Goal: Task Accomplishment & Management: Use online tool/utility

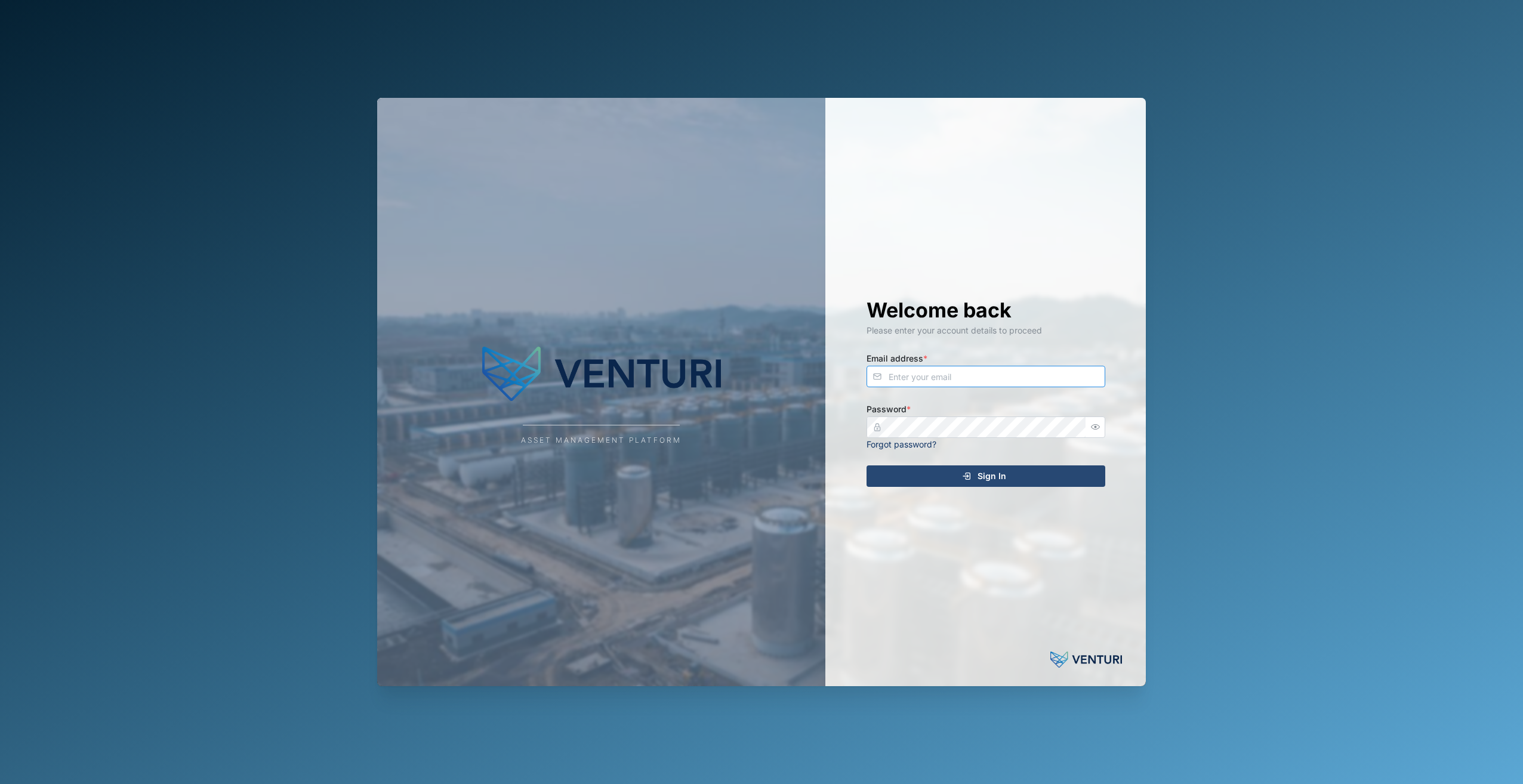
type input "admin@venturi.io"
click at [1016, 472] on div "Sign In" at bounding box center [984, 476] width 220 height 20
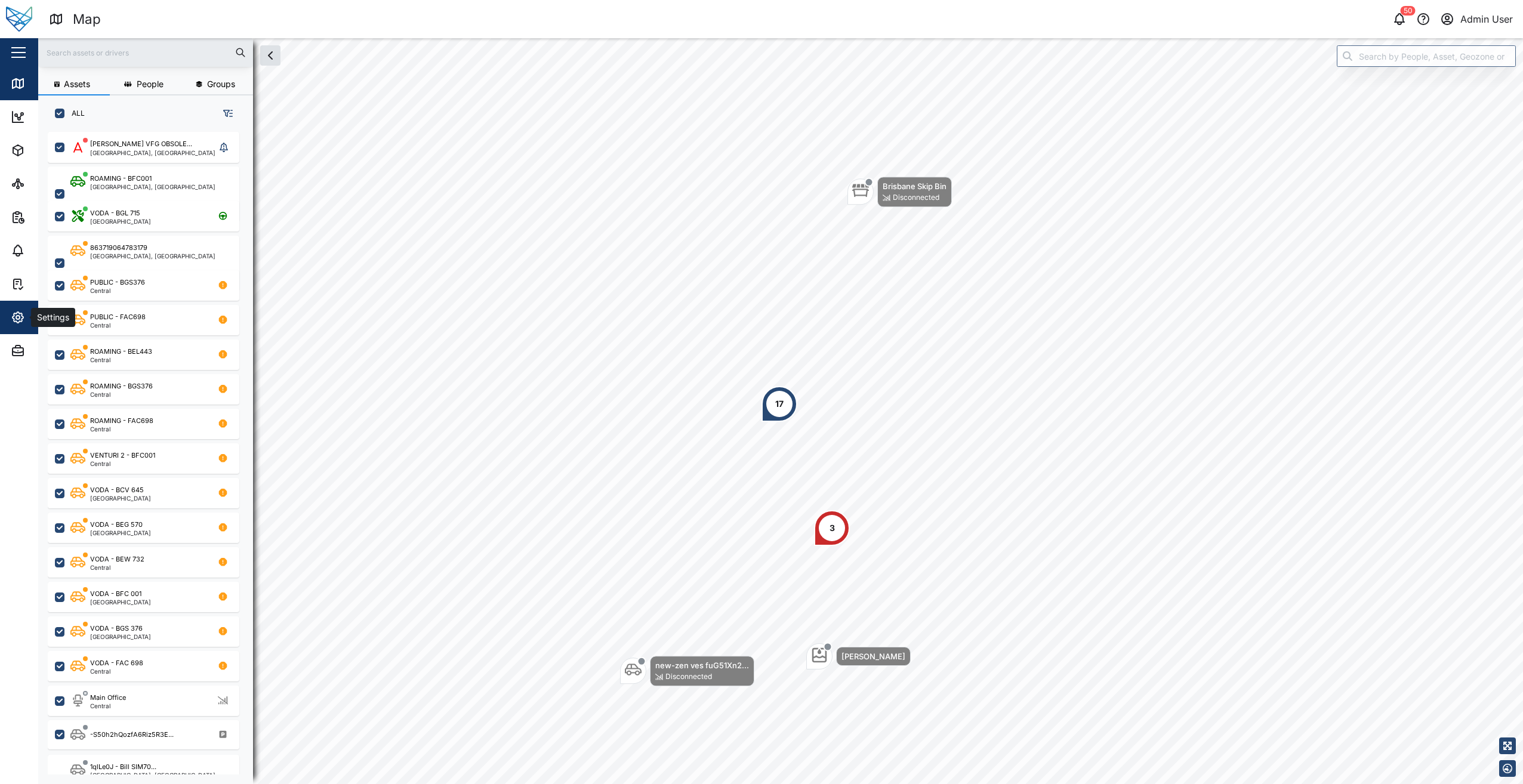
click at [29, 319] on div "Settings" at bounding box center [64, 317] width 109 height 15
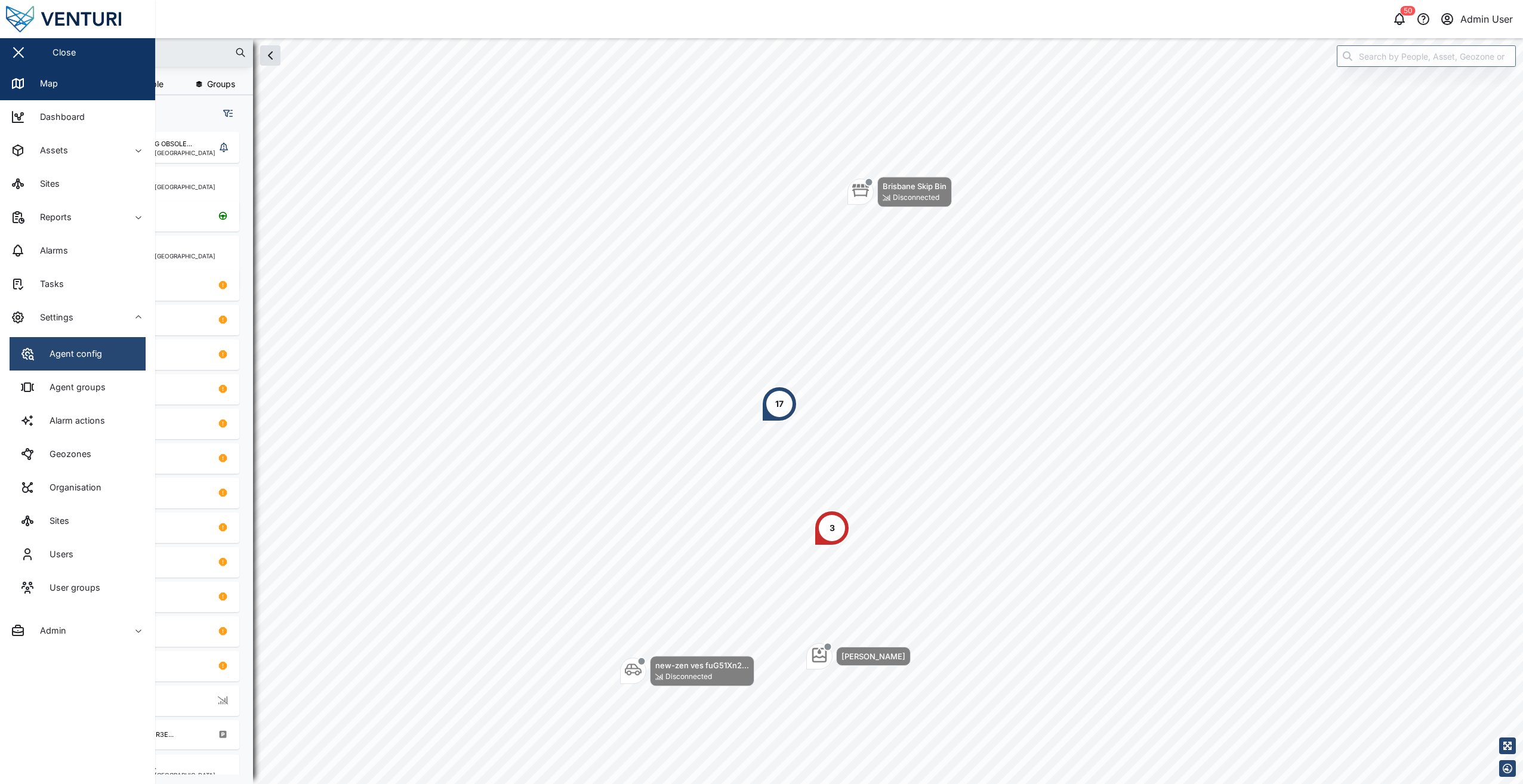
click at [109, 354] on link "Agent config" at bounding box center [78, 353] width 136 height 33
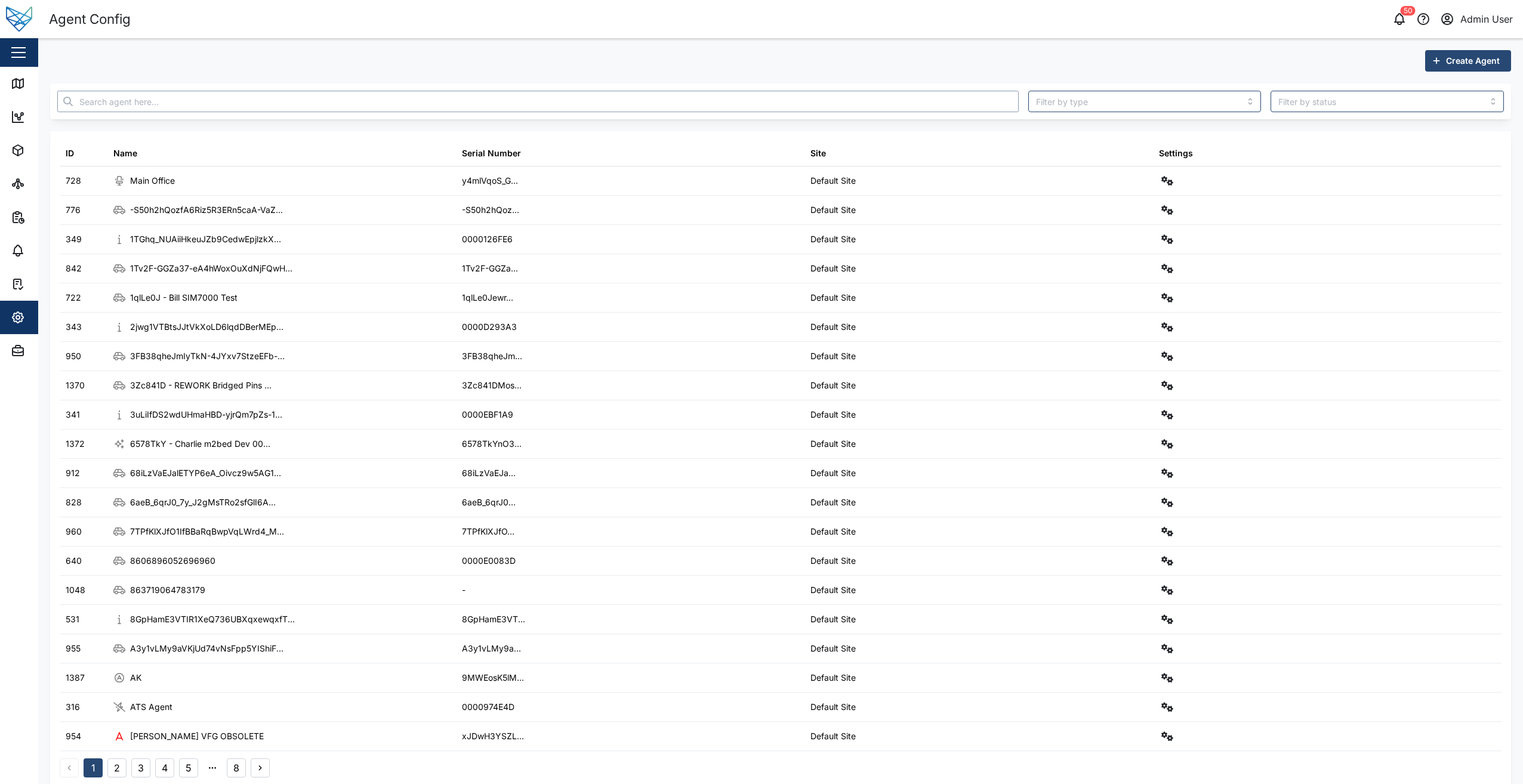
click at [234, 96] on input "text" at bounding box center [538, 101] width 961 height 21
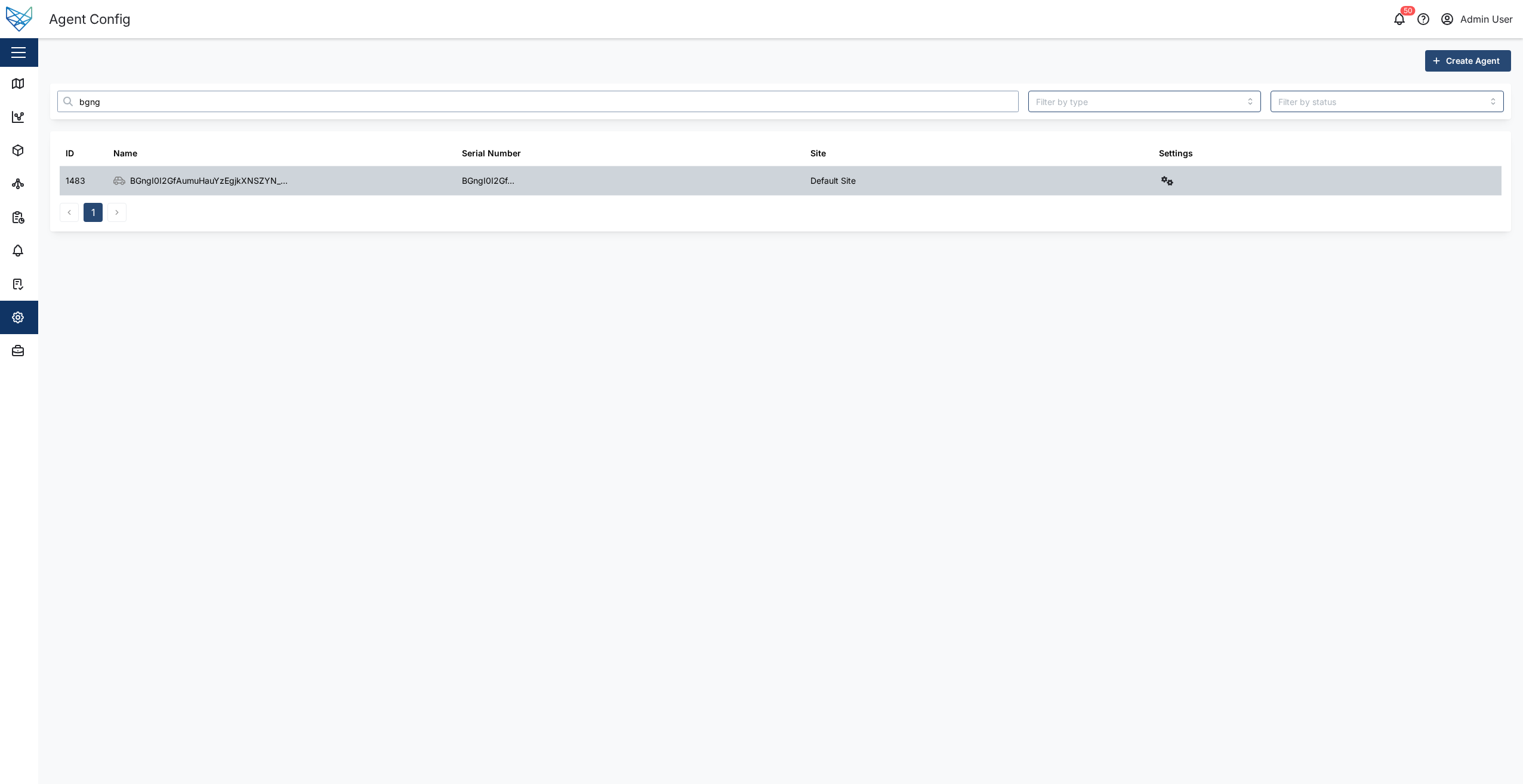
type input "bgng"
click at [1174, 184] on button "button" at bounding box center [1167, 180] width 16 height 16
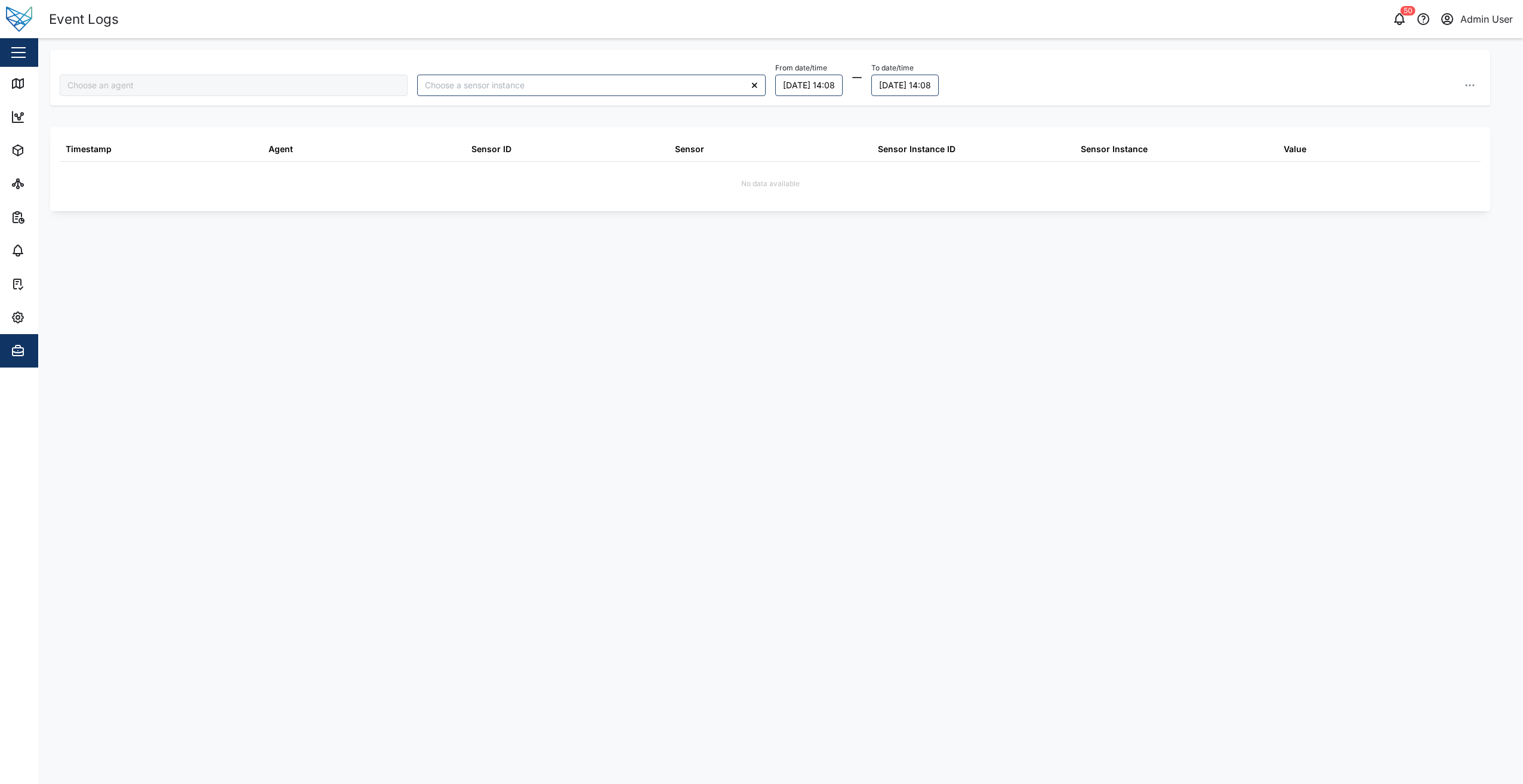
type input "BGngI0I2GfAumuHauYzEgjkXNSZYN_a7yQ-RTJiBIxI"
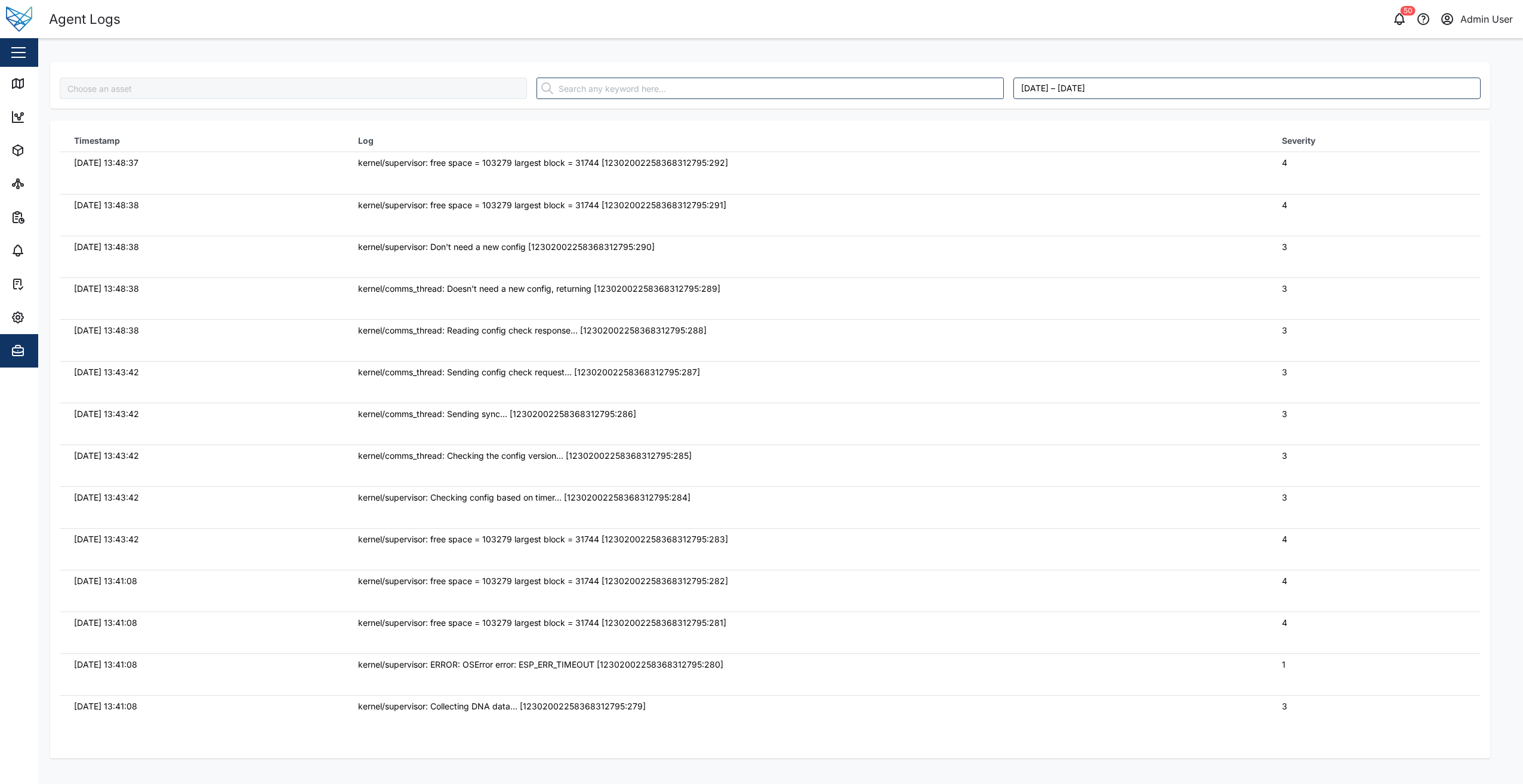
type input "BGngI0I2GfAumuHauYzEgjkXNSZYN_a7yQ-RTJiBIxI"
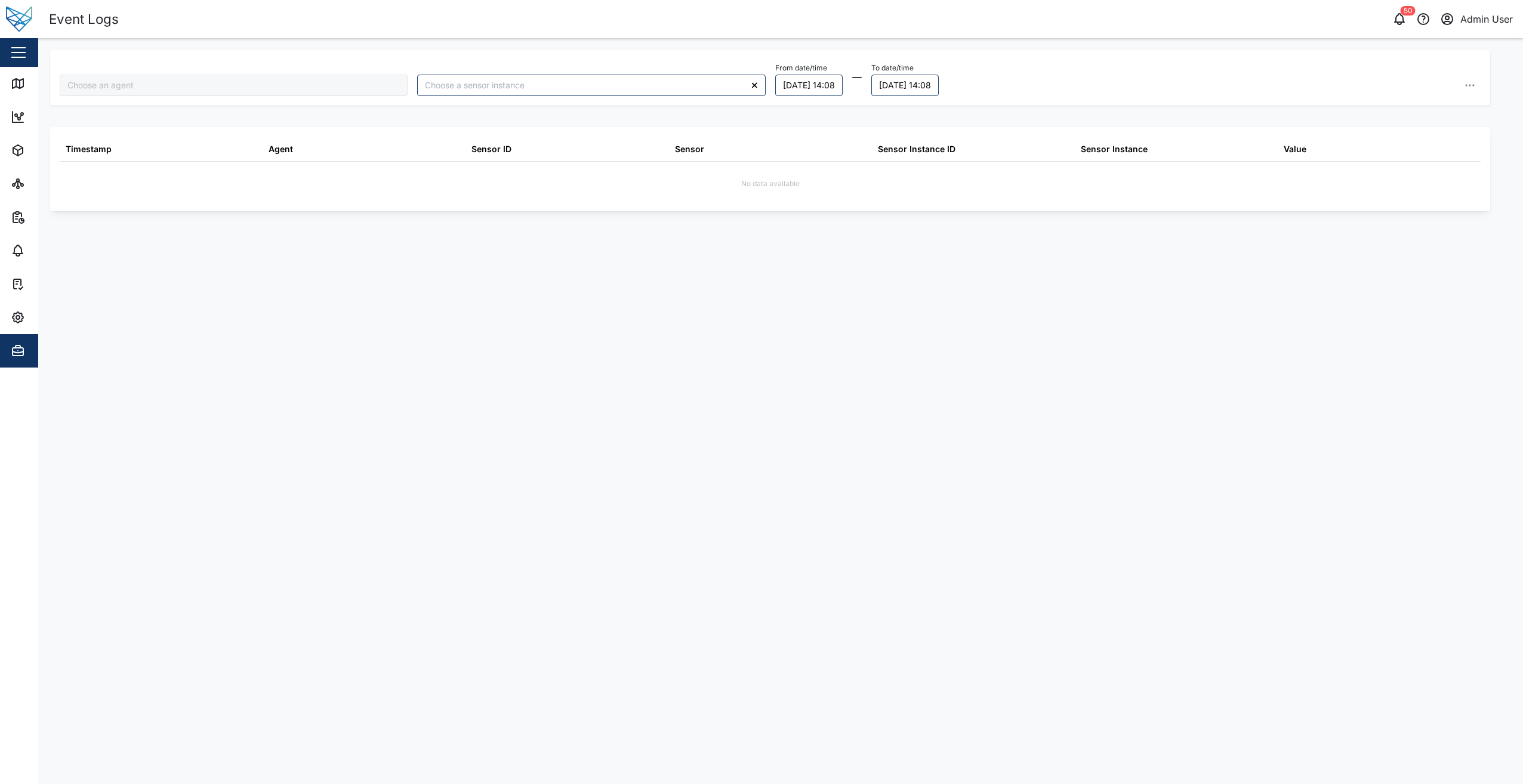
type input "BGngI0I2GfAumuHauYzEgjkXNSZYN_a7yQ-RTJiBIxI"
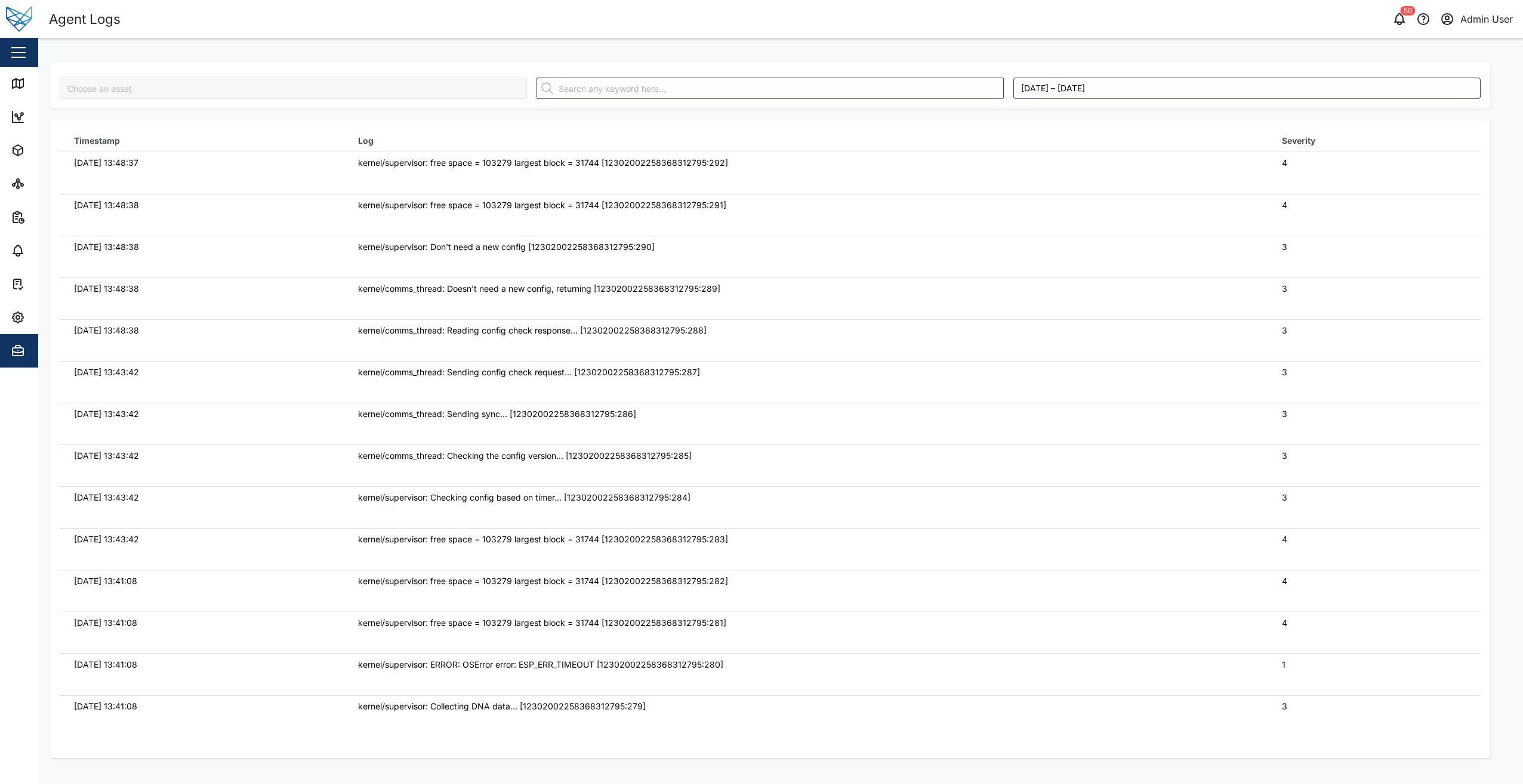
type input "BGngI0I2GfAumuHauYzEgjkXNSZYN_a7yQ-RTJiBIxI"
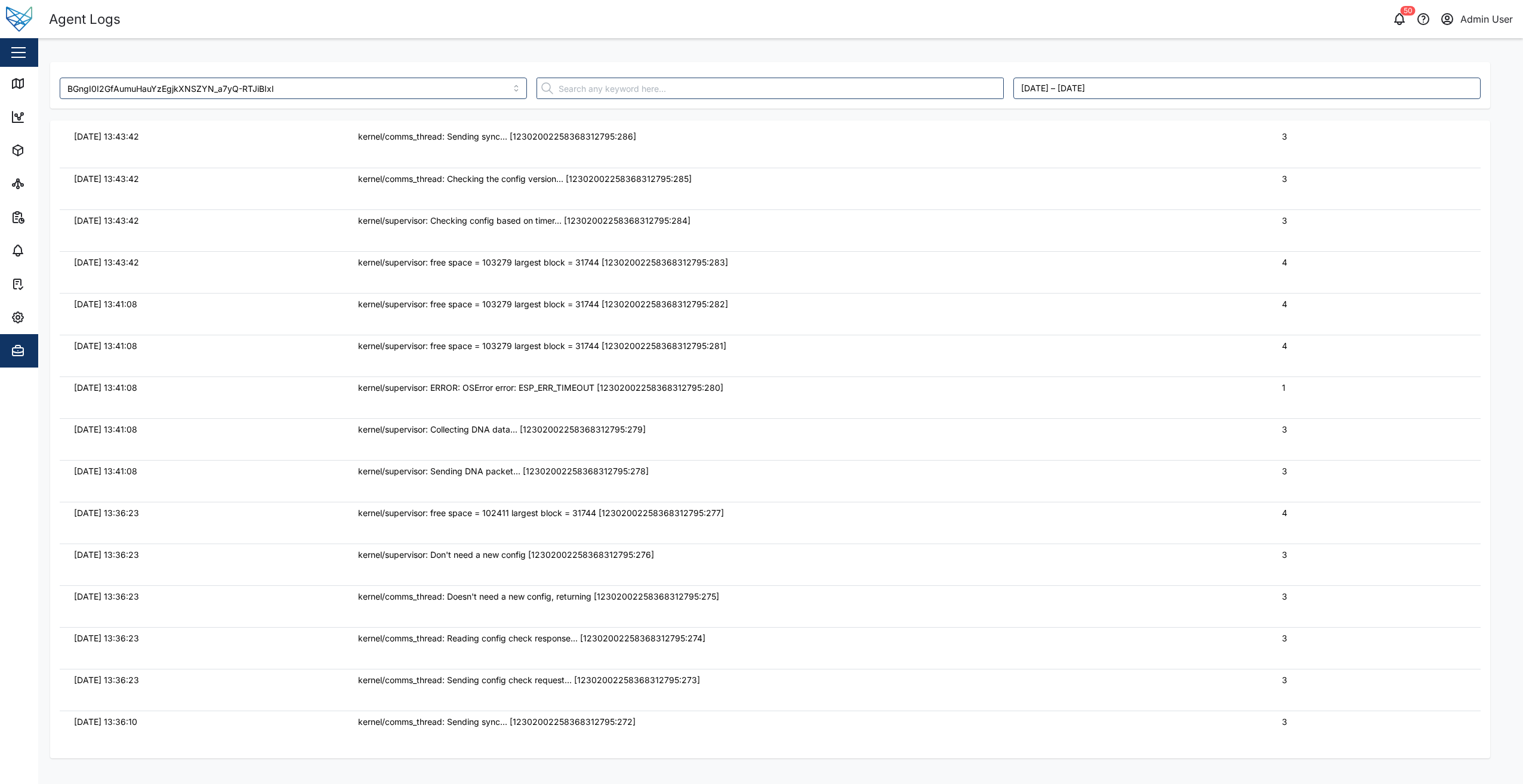
scroll to position [299, 0]
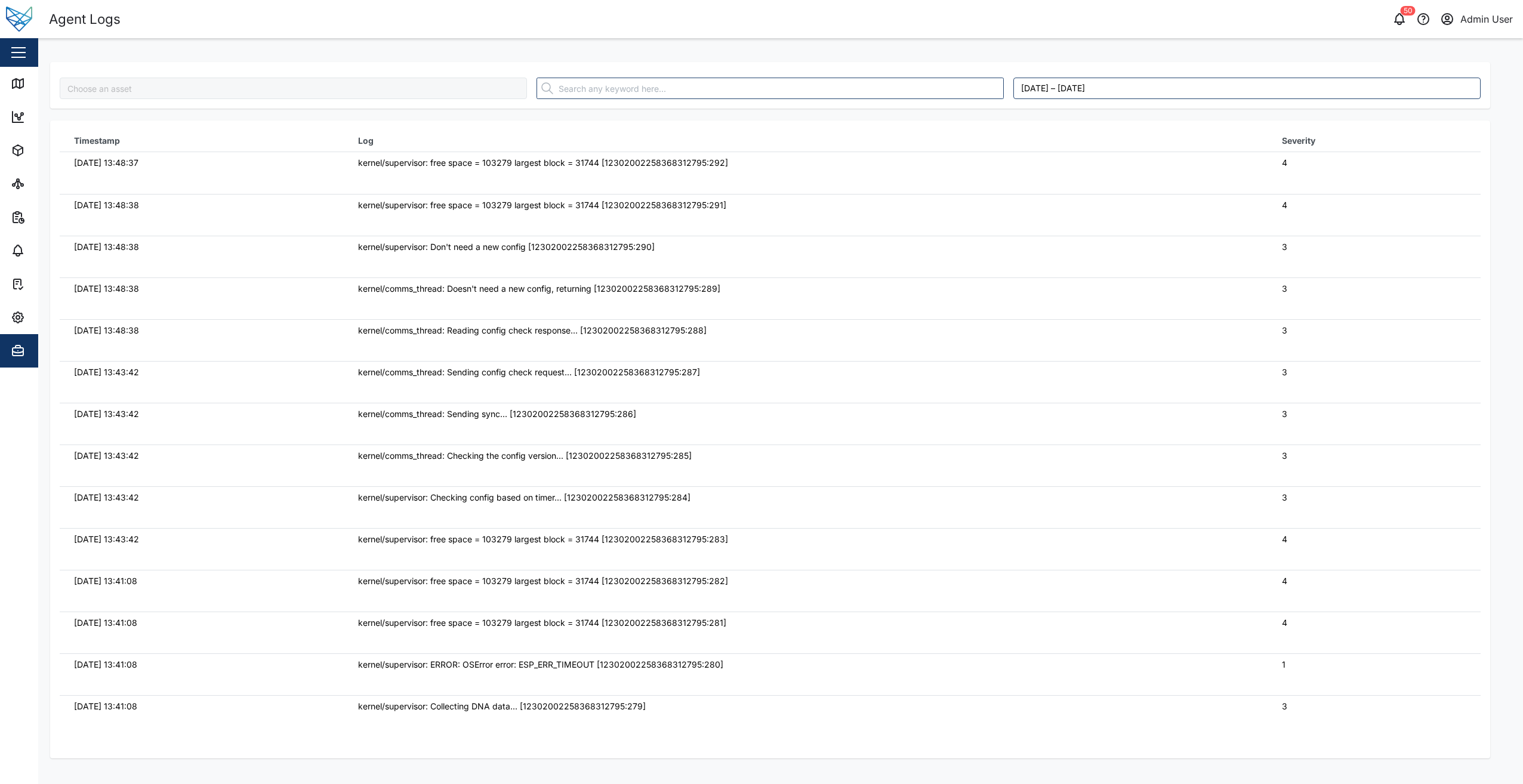
type input "BGngI0I2GfAumuHauYzEgjkXNSZYN_a7yQ-RTJiBIxI"
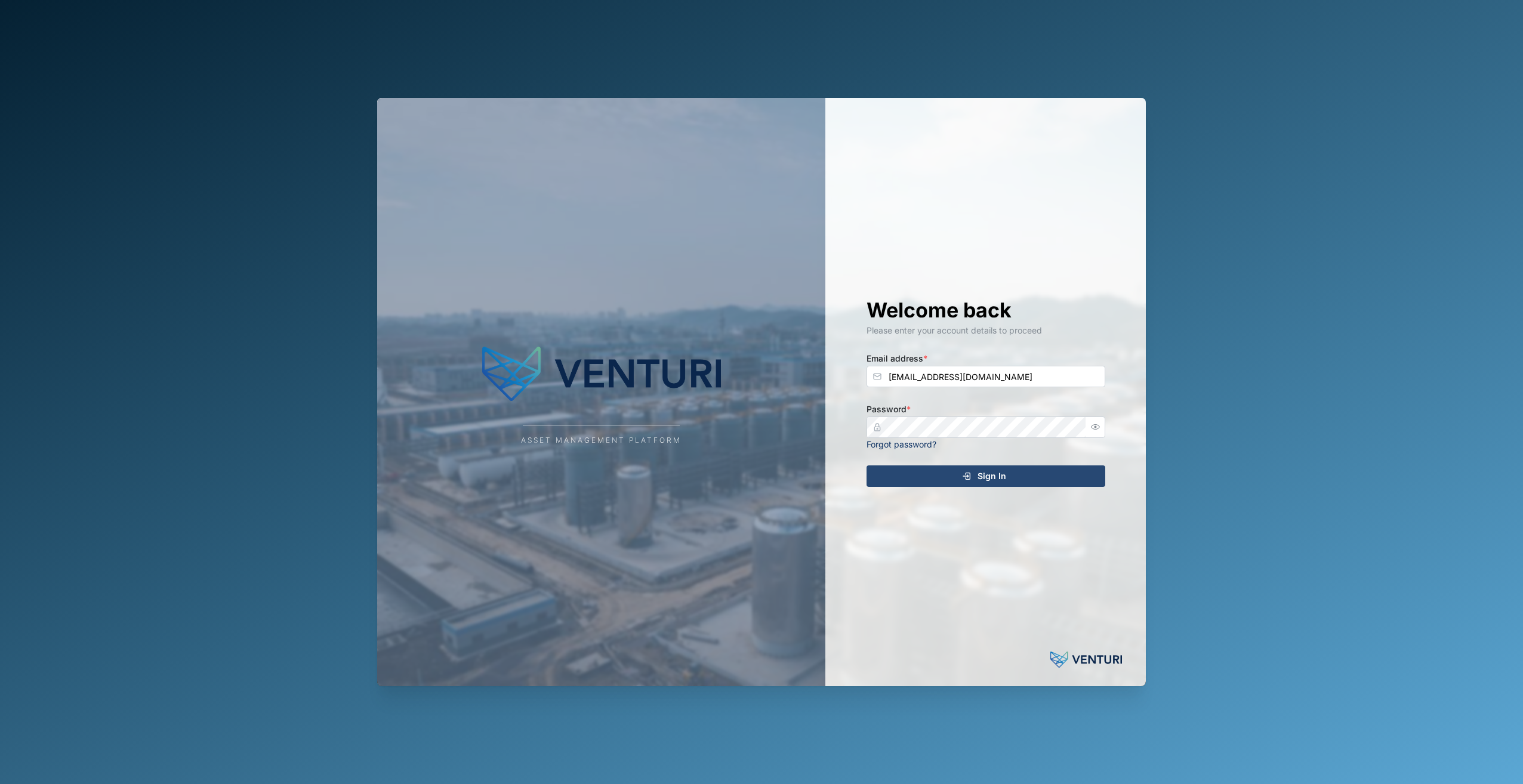
click at [983, 481] on span "Sign In" at bounding box center [992, 476] width 29 height 20
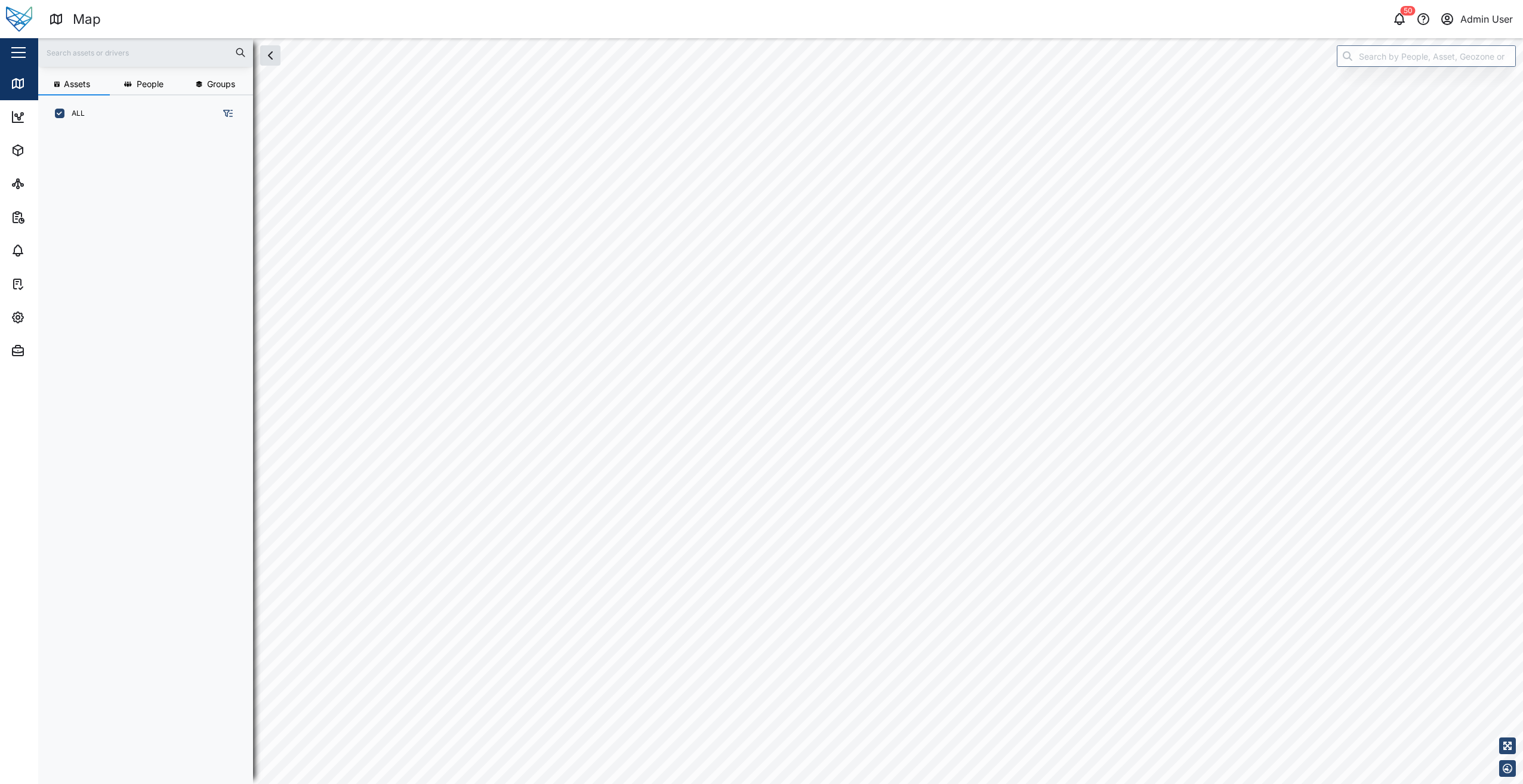
scroll to position [638, 187]
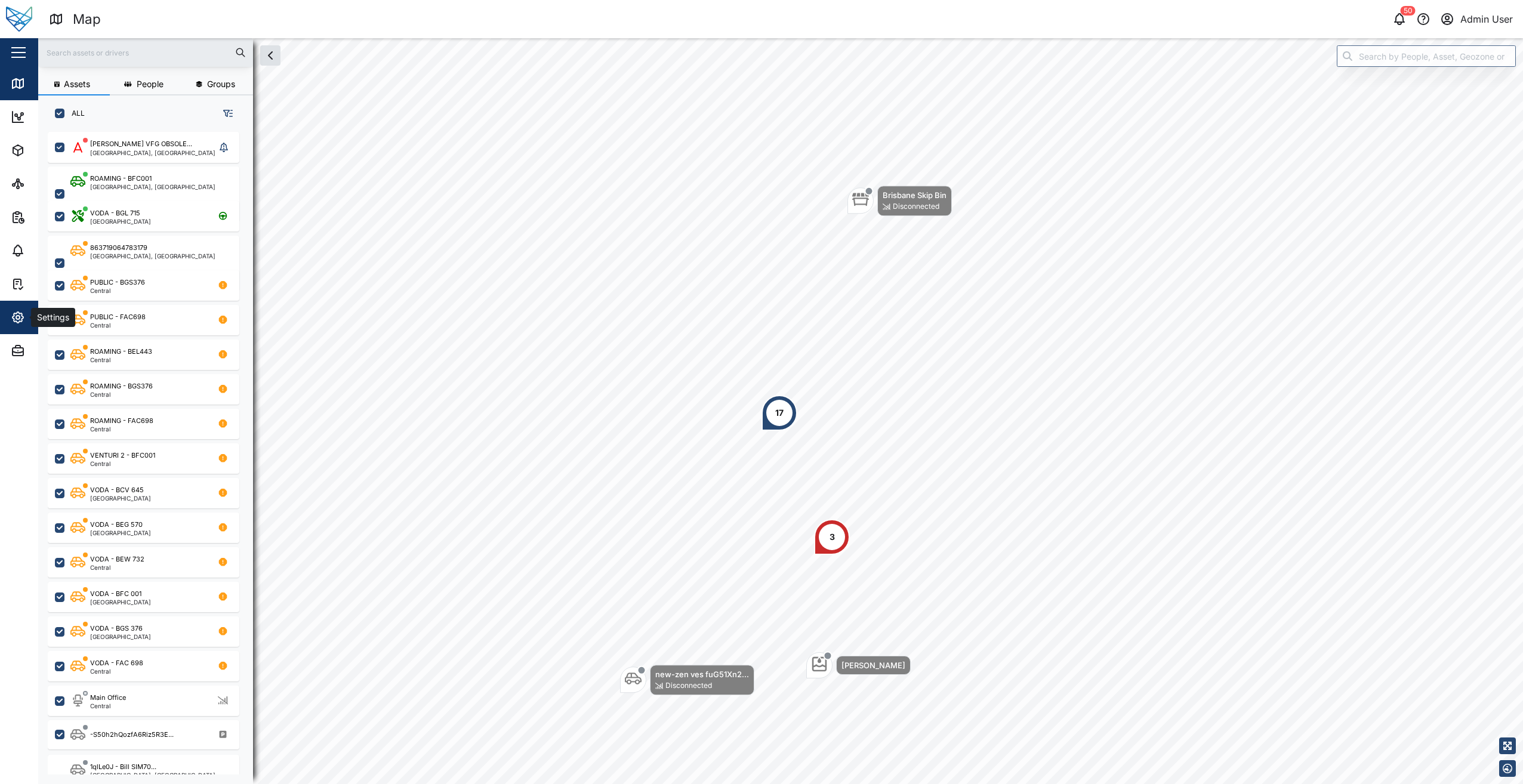
click at [19, 315] on icon "button" at bounding box center [18, 317] width 15 height 15
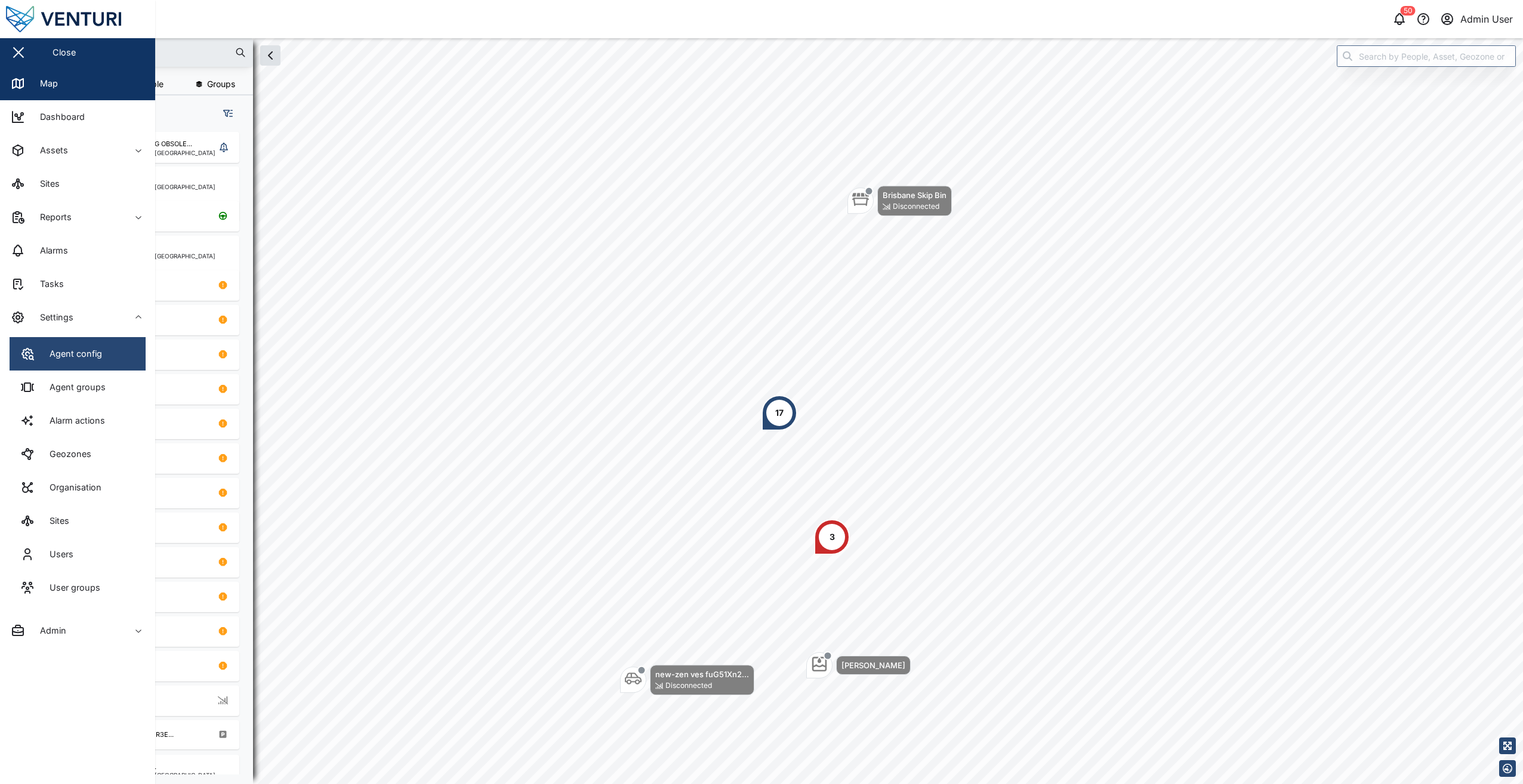
click at [121, 361] on link "Agent config" at bounding box center [78, 353] width 136 height 33
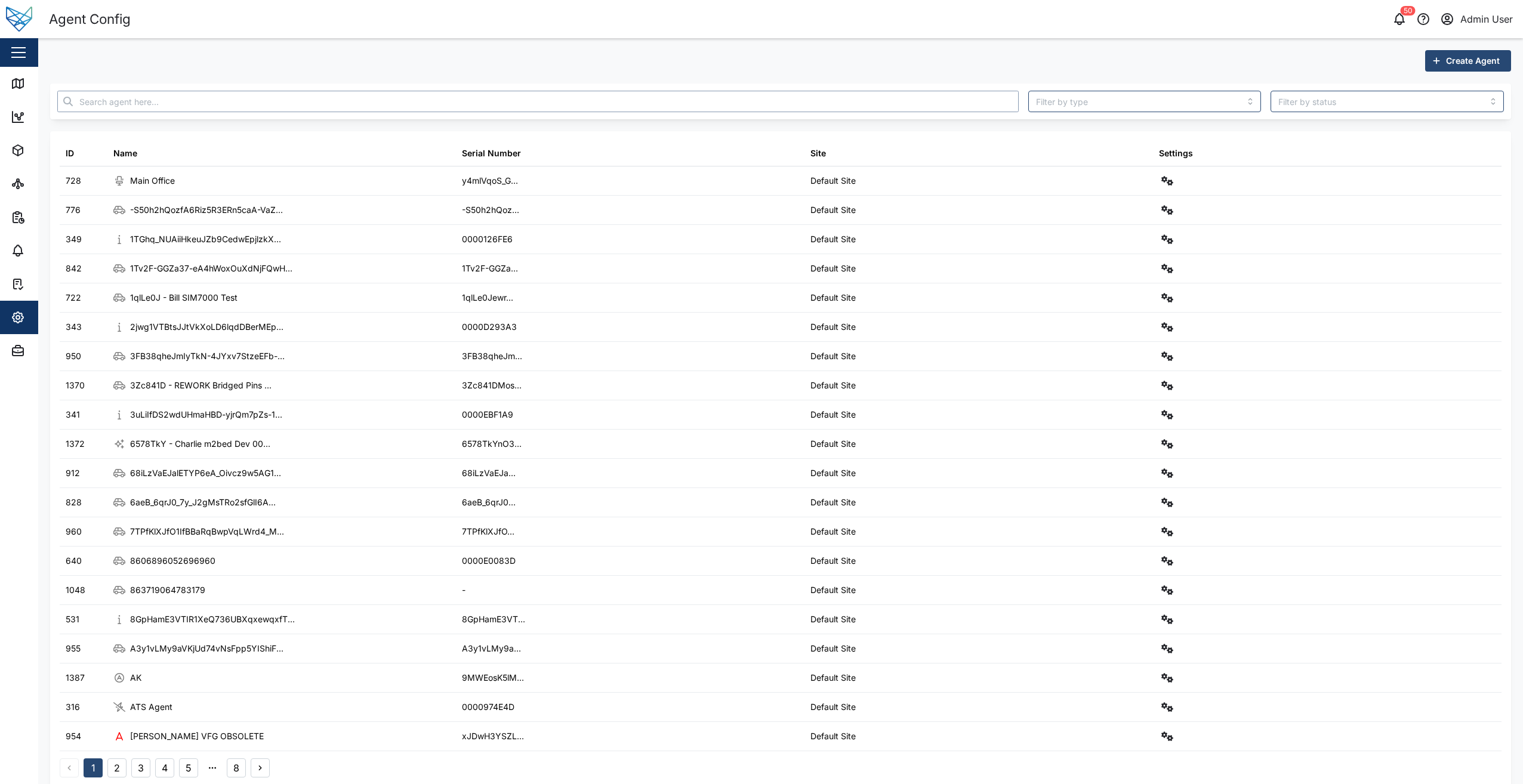
click at [291, 104] on input "text" at bounding box center [538, 101] width 961 height 21
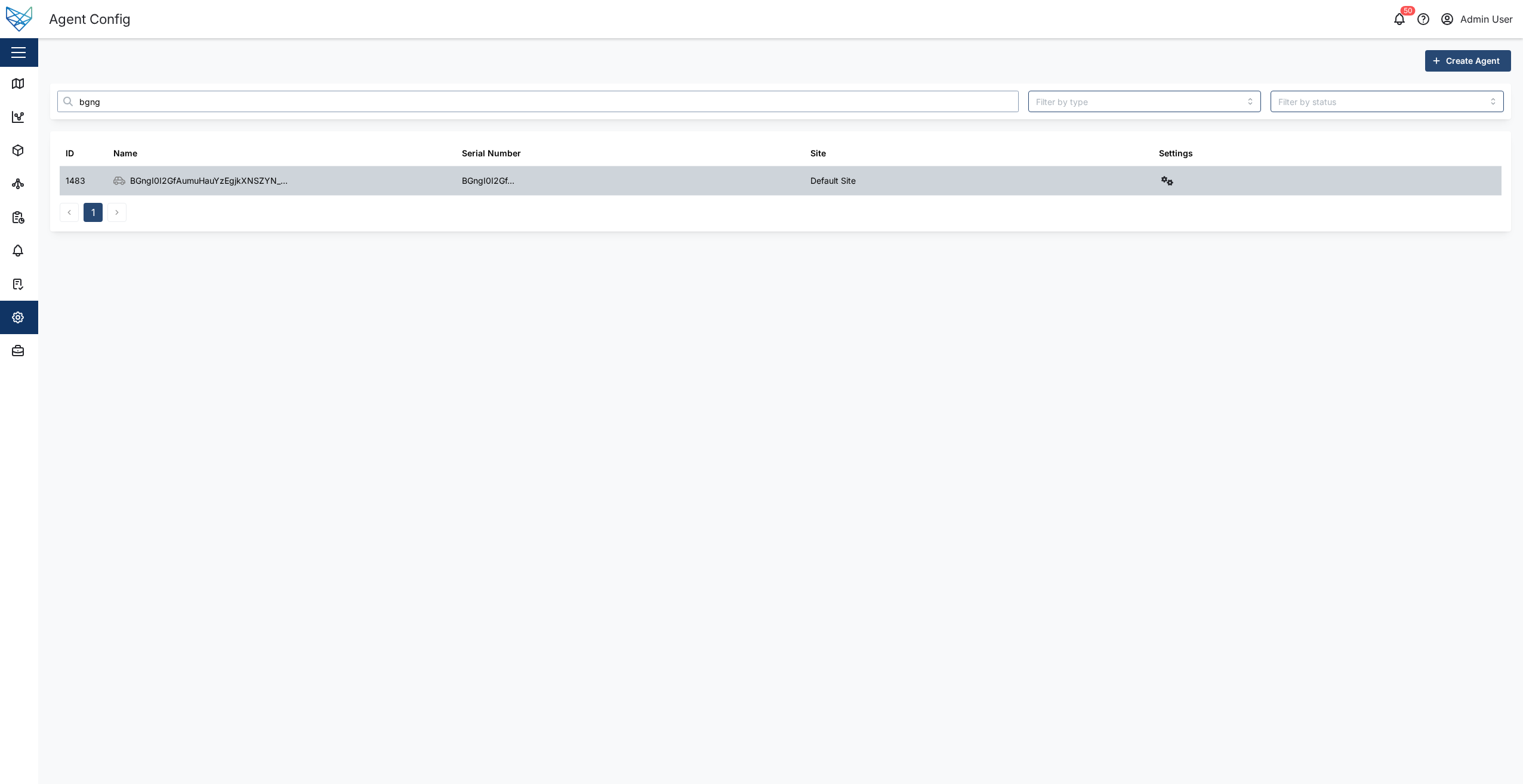
type input "bgng"
click at [1165, 184] on icon "button" at bounding box center [1167, 181] width 12 height 10
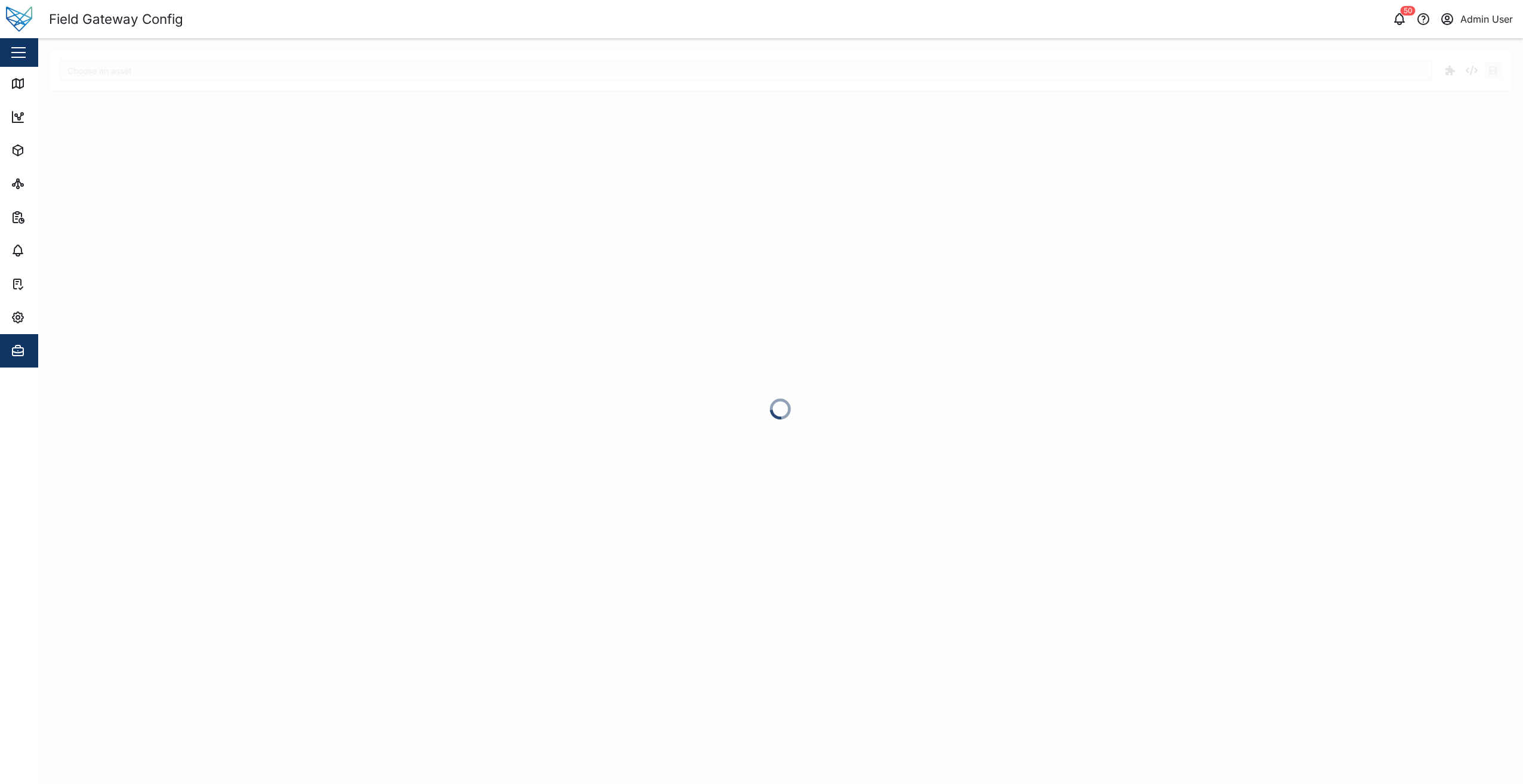
type input "BGngI0I2GfAumuHauYzEgjkXNSZYN_a7yQ-RTJiBIxI"
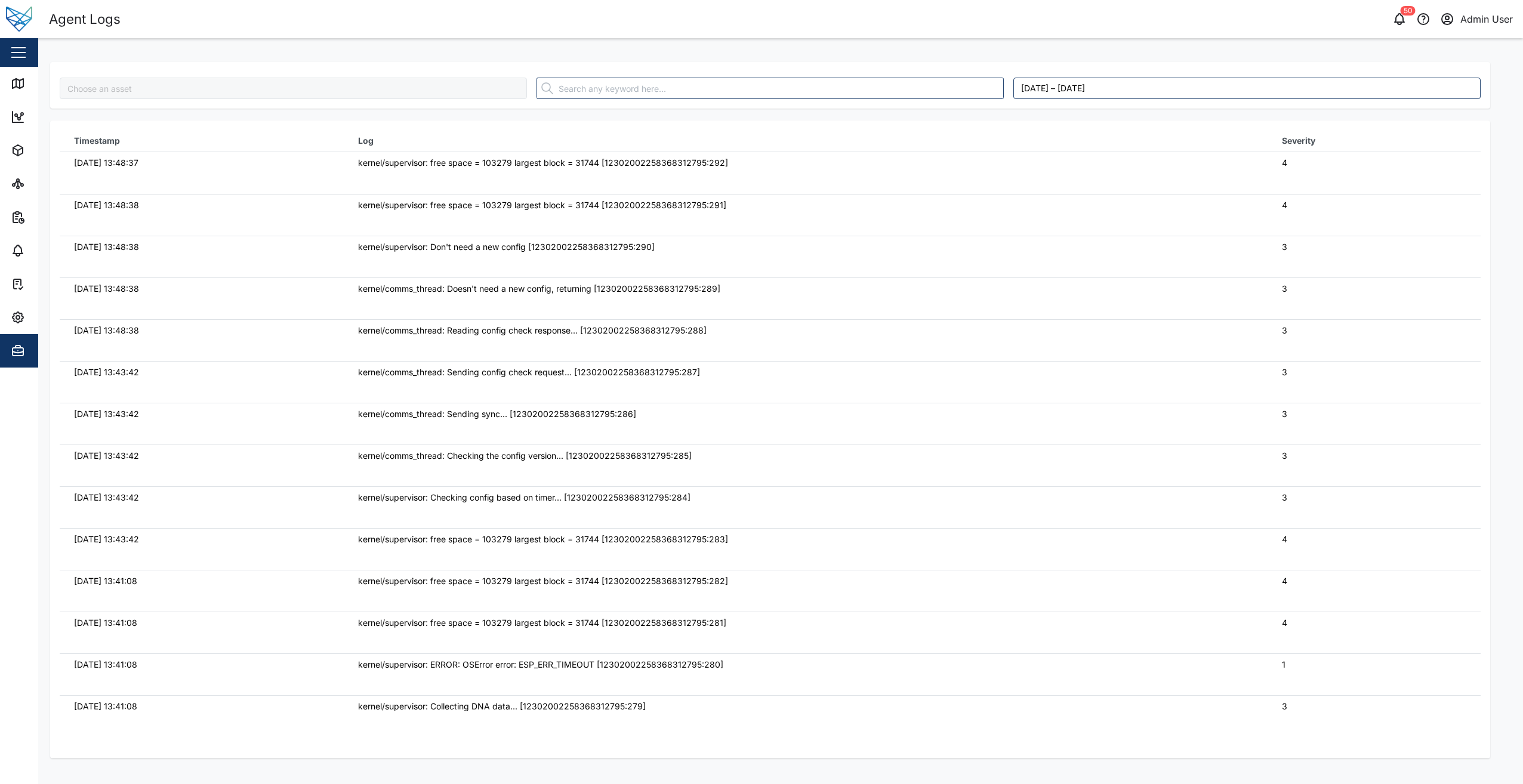
type input "BGngI0I2GfAumuHauYzEgjkXNSZYN_a7yQ-RTJiBIxI"
click at [538, 39] on div "BGngI0I2GfAumuHauYzEgjkXNSZYN_a7yQ-RTJiBIxI [DATE] – [DATE] Timestamp Log Sever…" at bounding box center [781, 50] width 1485 height 24
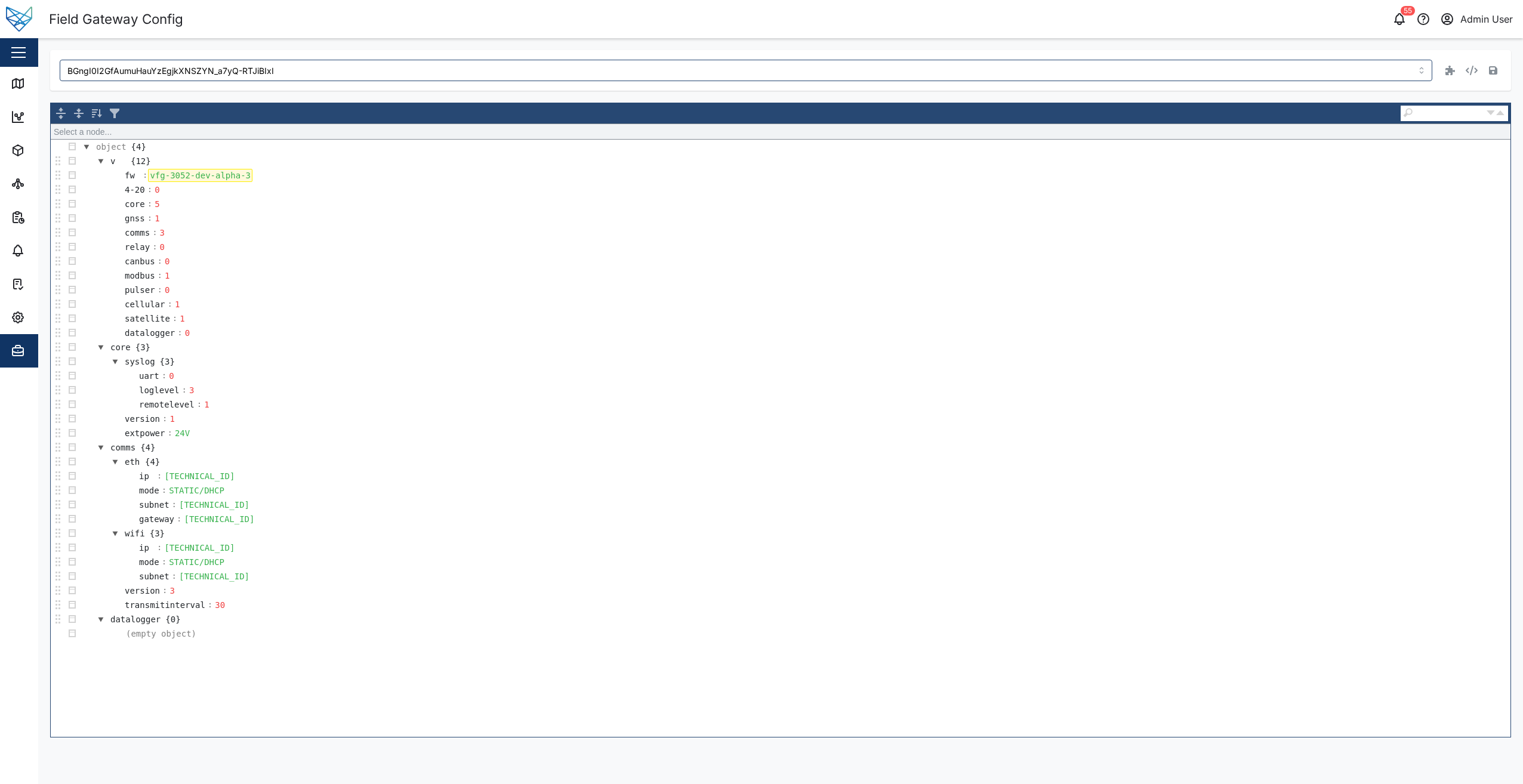
click at [242, 175] on div "vfg-3052-dev-alpha-3" at bounding box center [200, 175] width 104 height 13
click at [1494, 72] on icon "button" at bounding box center [1494, 70] width 8 height 8
